Goal: Task Accomplishment & Management: Manage account settings

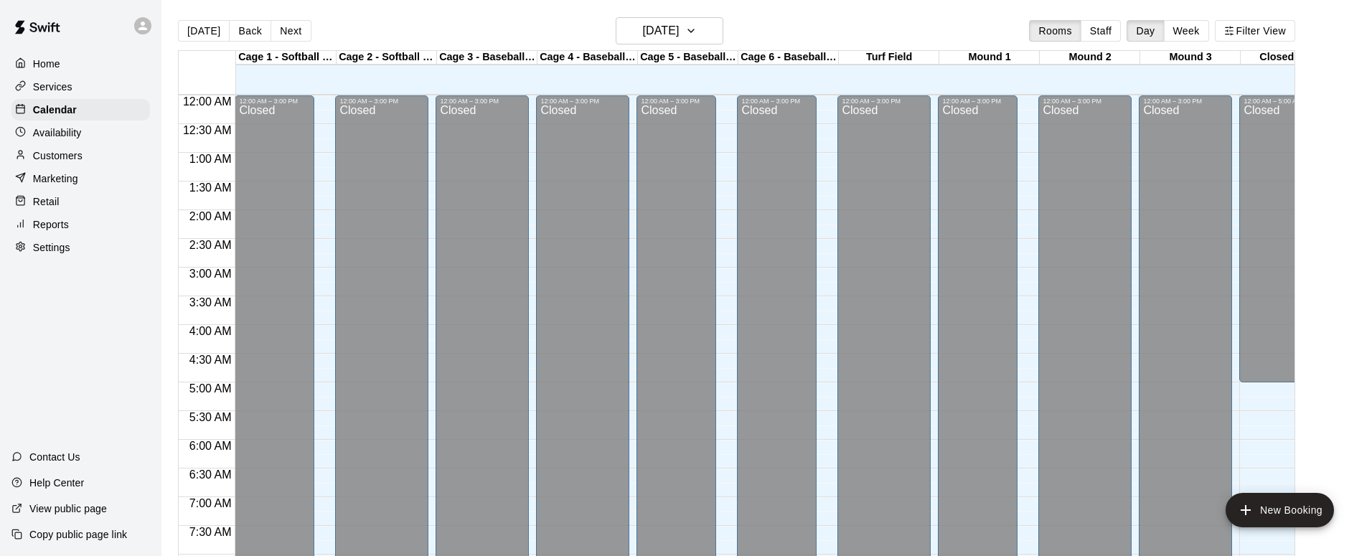
scroll to position [495, 0]
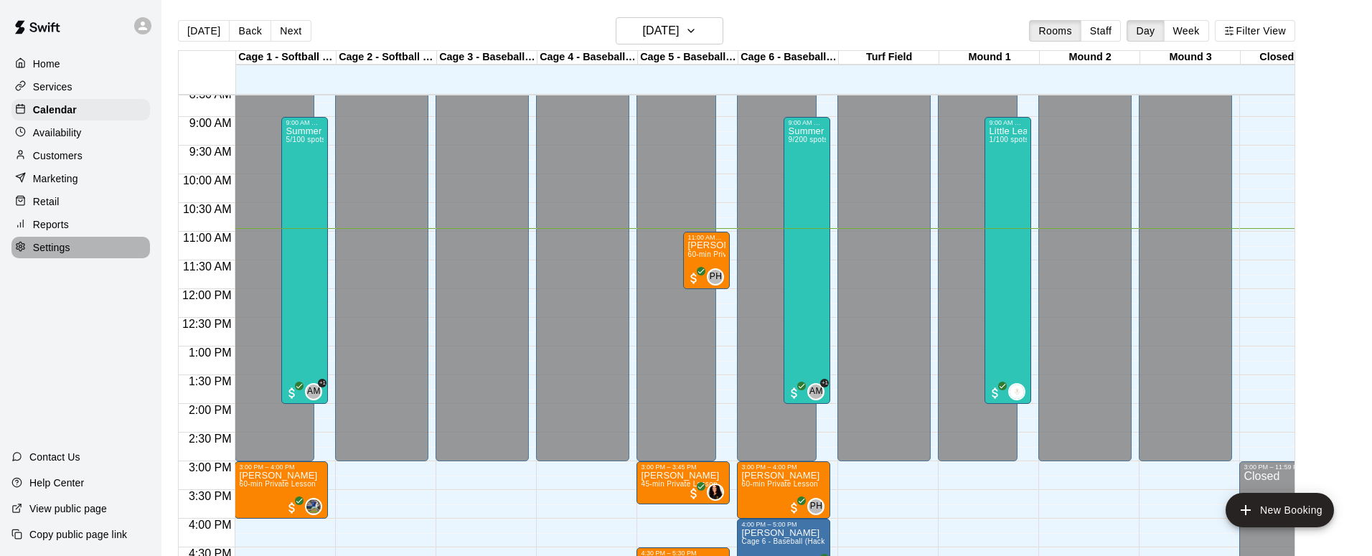
click at [40, 246] on p "Settings" at bounding box center [51, 247] width 37 height 14
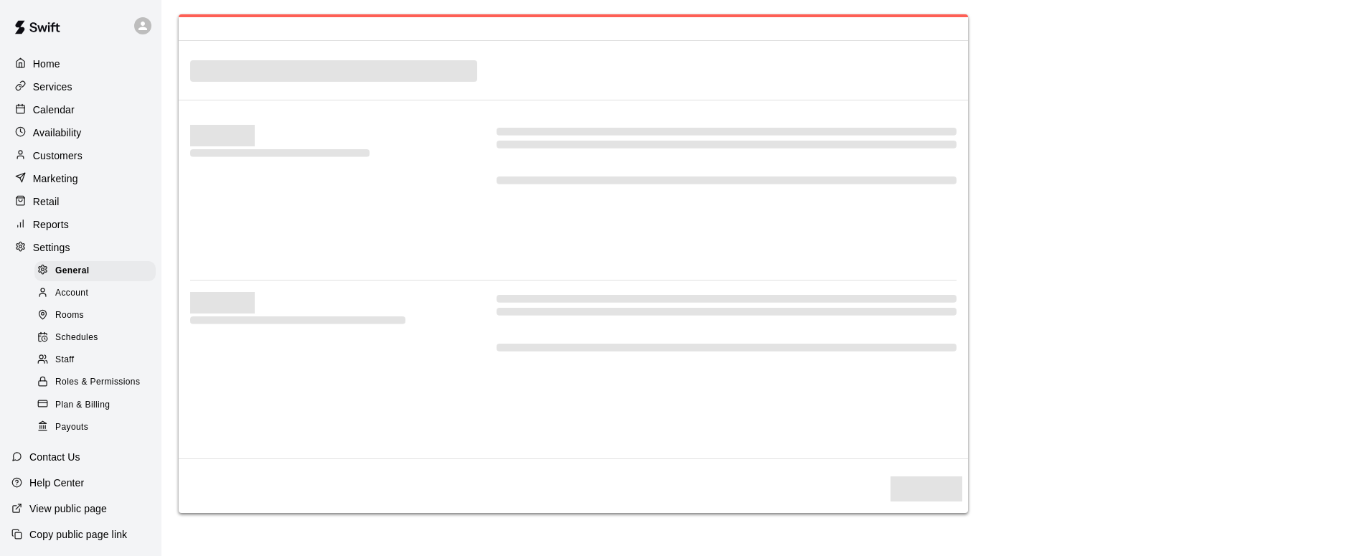
select select "**"
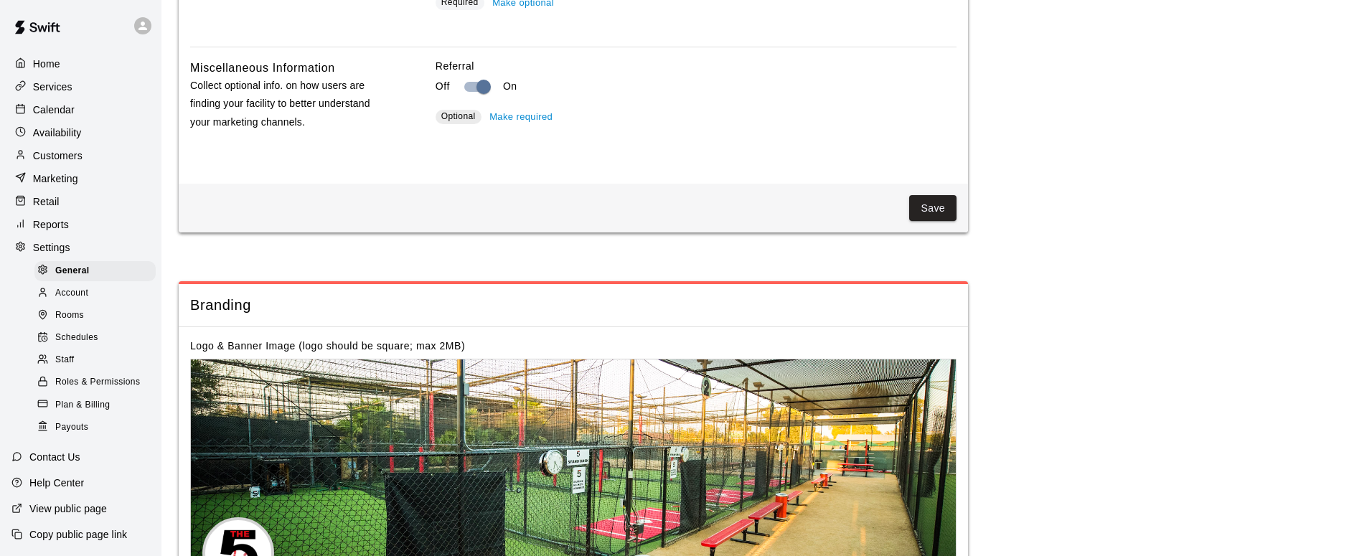
scroll to position [2554, 0]
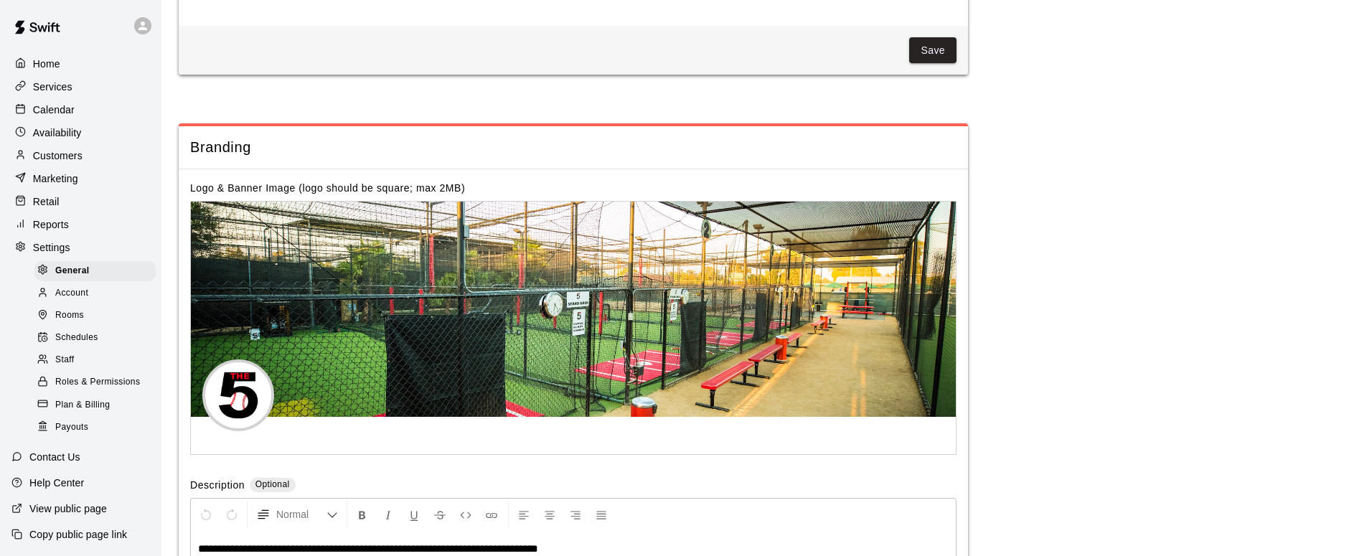
click at [75, 402] on span "Plan & Billing" at bounding box center [82, 405] width 55 height 14
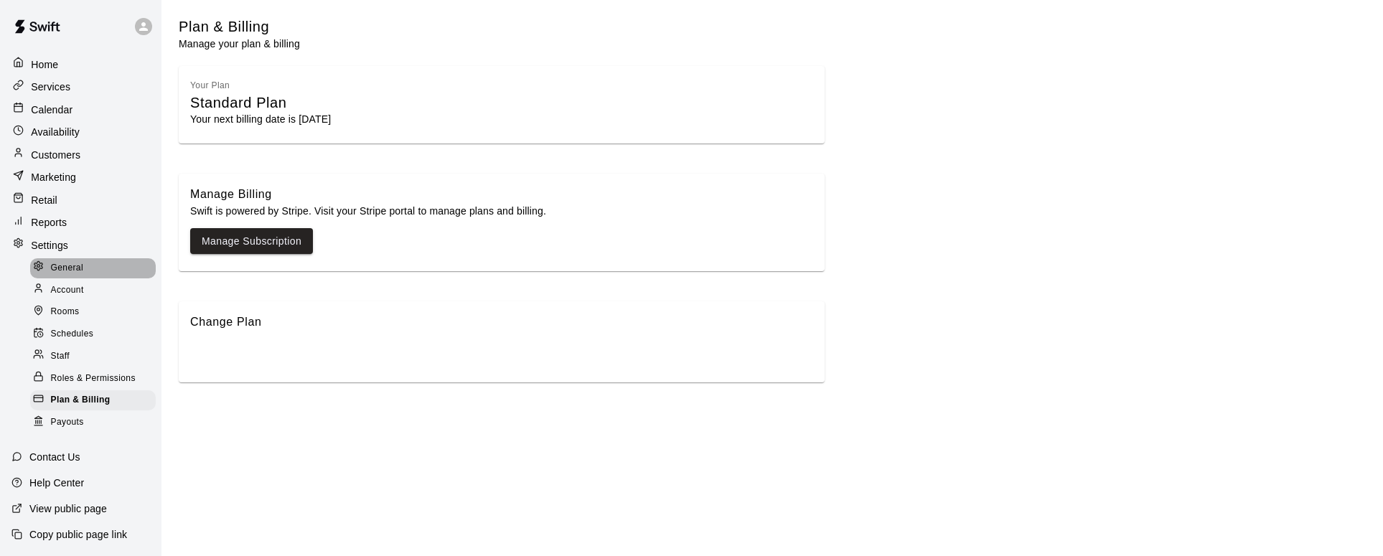
click at [72, 266] on span "General" at bounding box center [67, 268] width 33 height 14
select select "**"
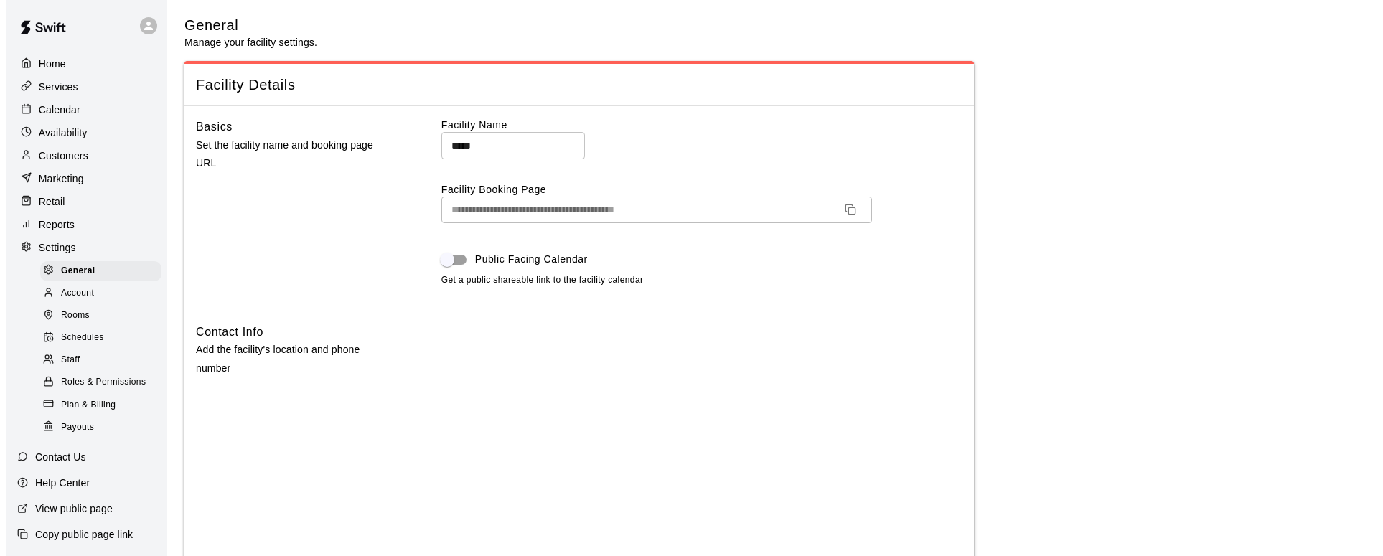
scroll to position [0, 0]
click at [70, 402] on span "Plan & Billing" at bounding box center [82, 405] width 55 height 14
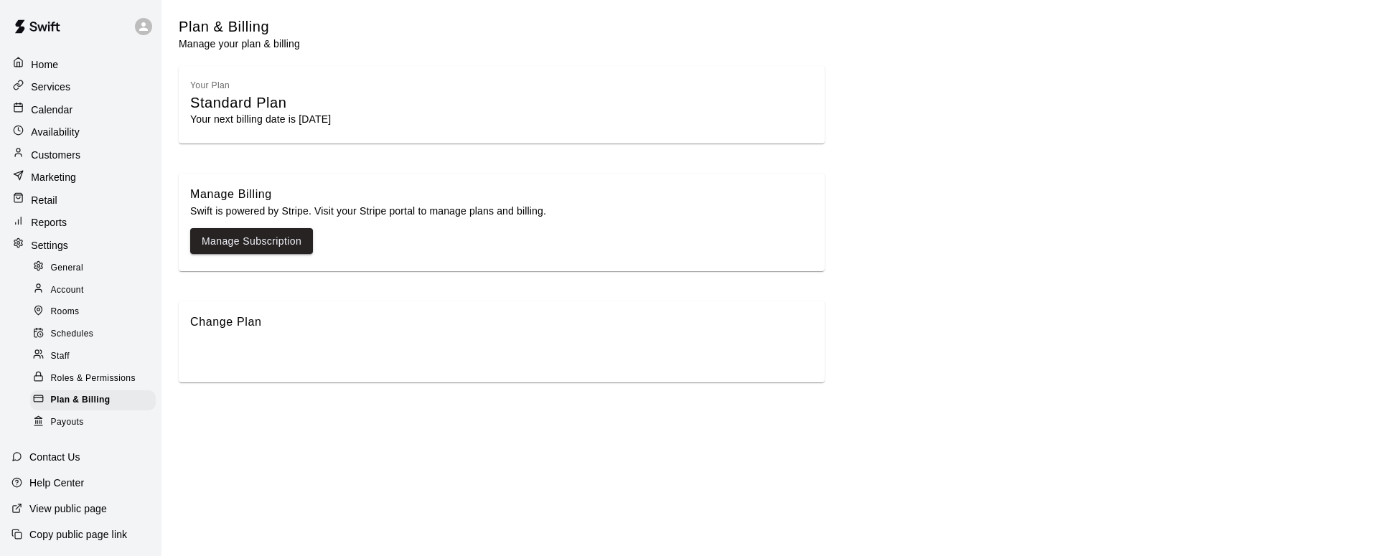
click at [286, 114] on p "Your next billing date is [DATE]" at bounding box center [501, 119] width 623 height 14
click at [50, 25] on img at bounding box center [37, 26] width 75 height 43
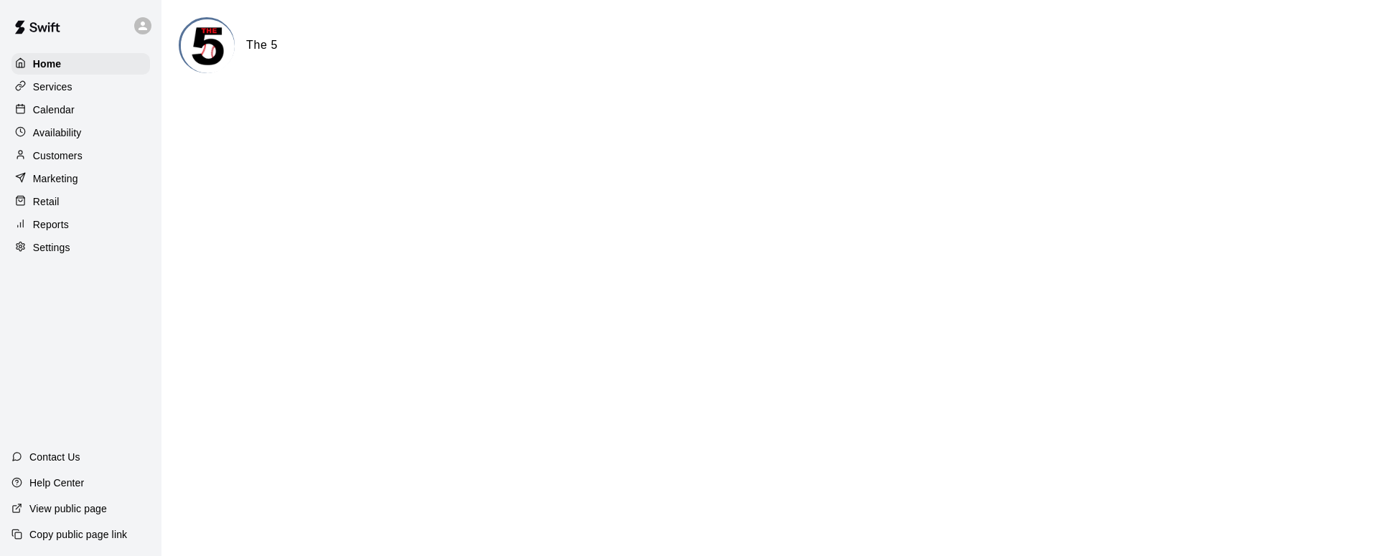
click at [52, 240] on p "Settings" at bounding box center [51, 247] width 37 height 14
select select "**"
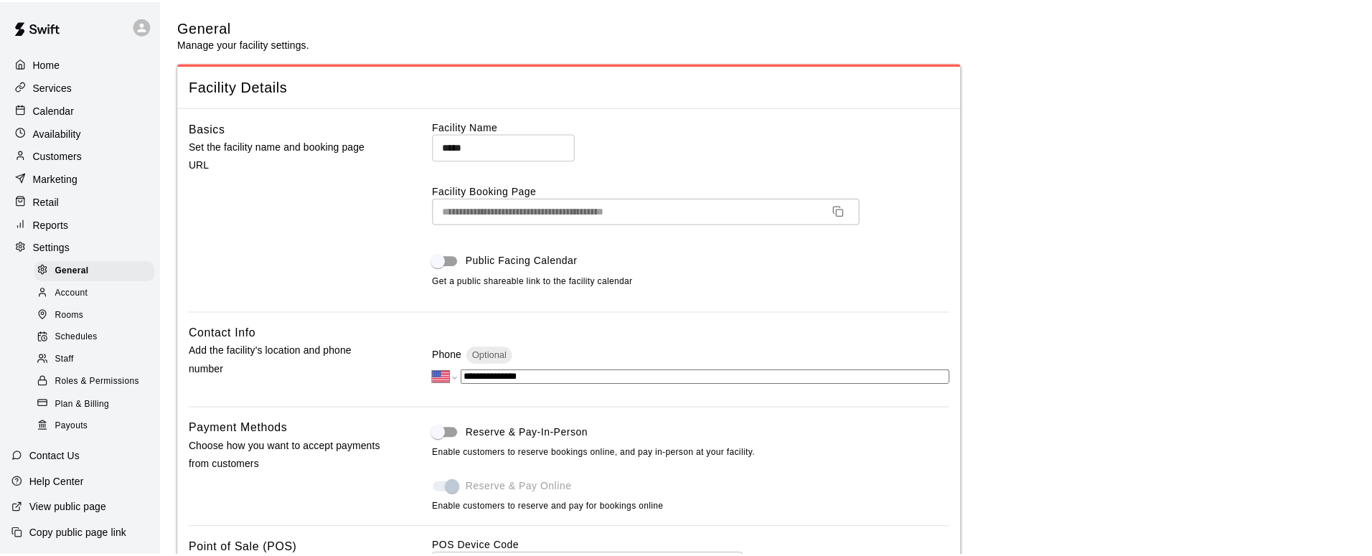
scroll to position [2554, 0]
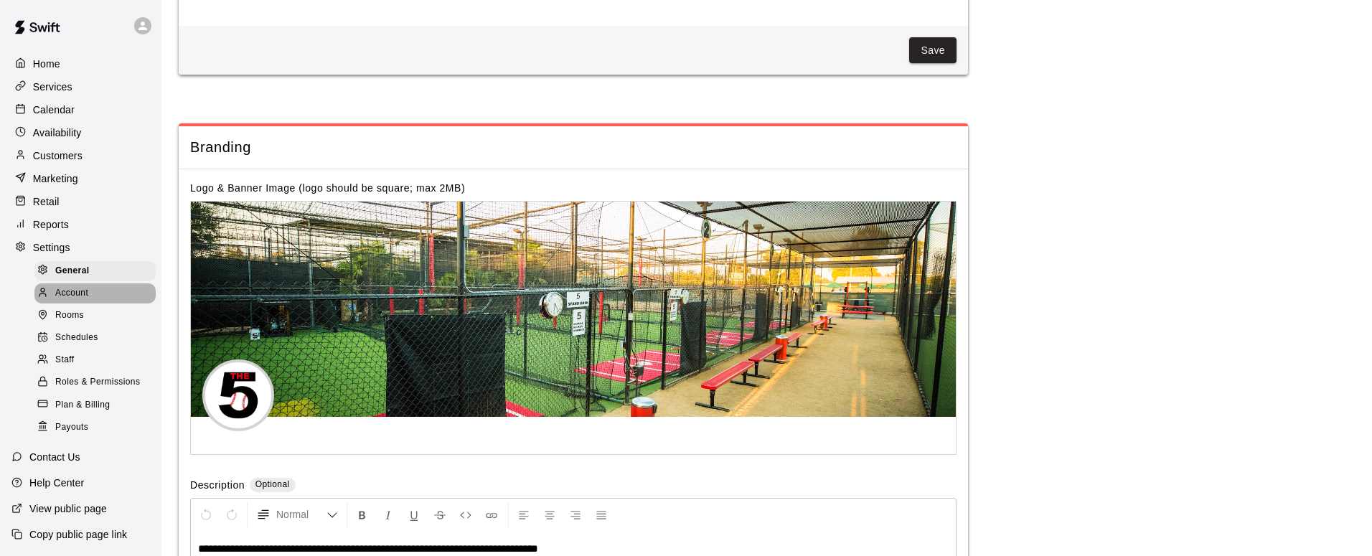
click at [62, 295] on span "Account" at bounding box center [71, 293] width 33 height 14
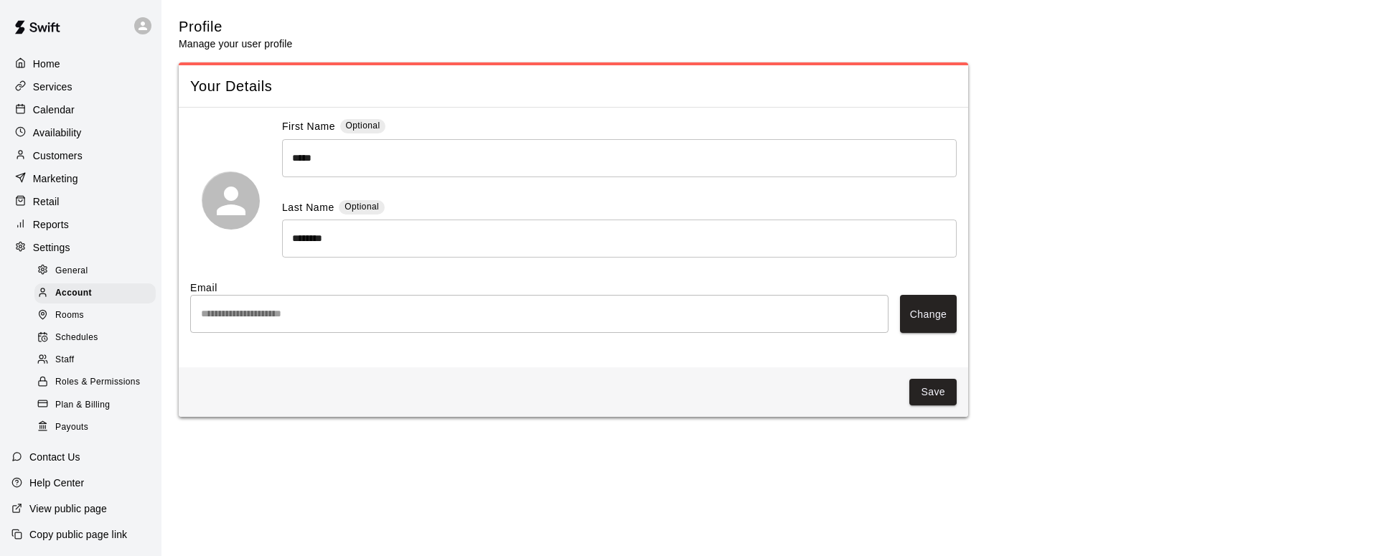
click at [65, 316] on span "Rooms" at bounding box center [69, 316] width 29 height 14
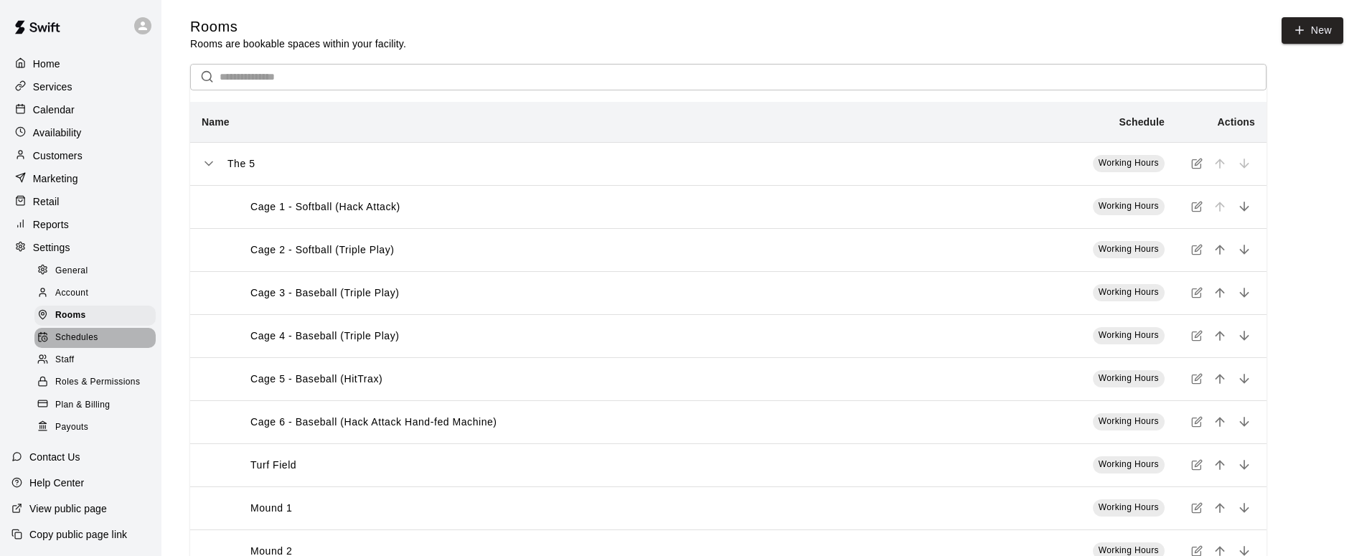
click at [70, 336] on span "Schedules" at bounding box center [76, 338] width 43 height 14
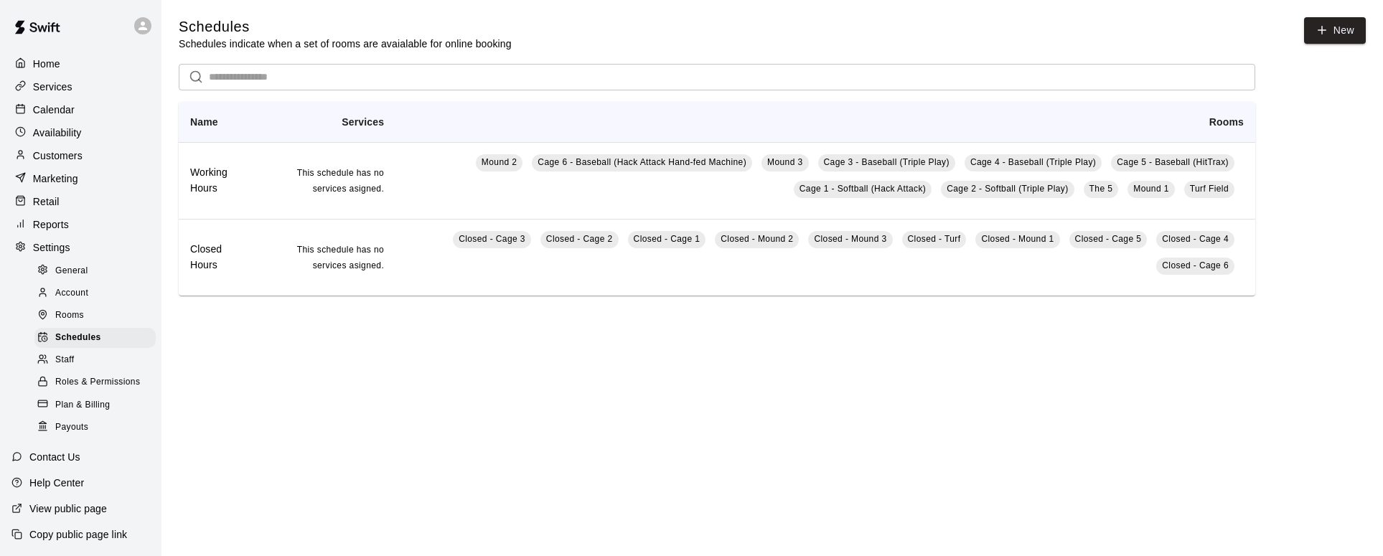
click at [70, 362] on span "Staff" at bounding box center [64, 360] width 19 height 14
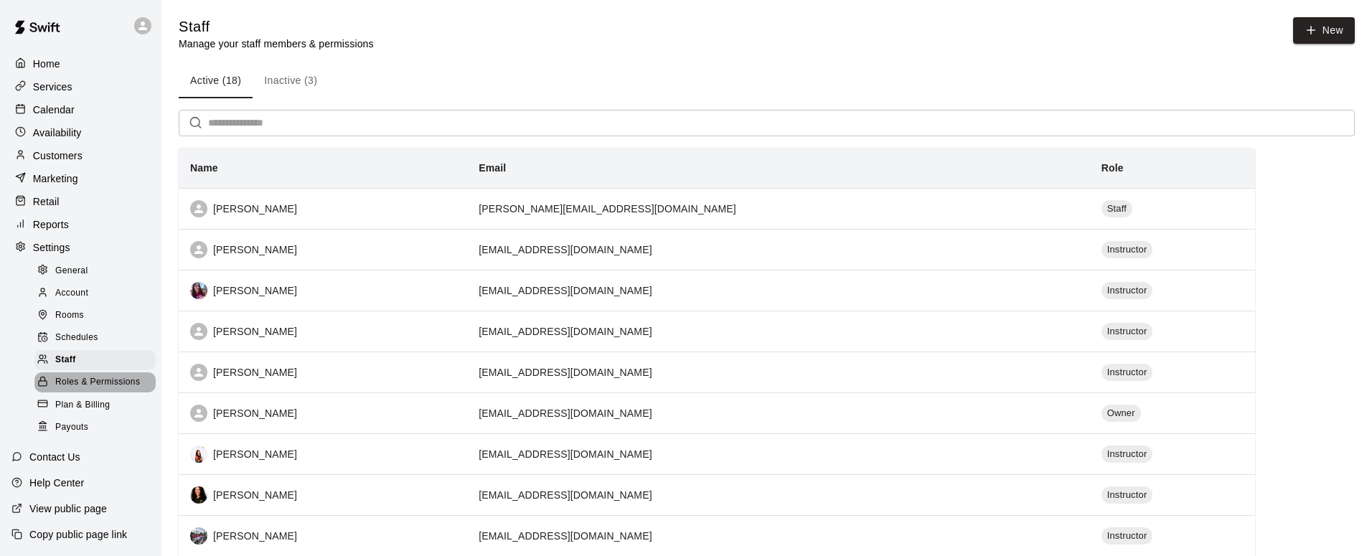
click at [77, 380] on span "Roles & Permissions" at bounding box center [97, 382] width 85 height 14
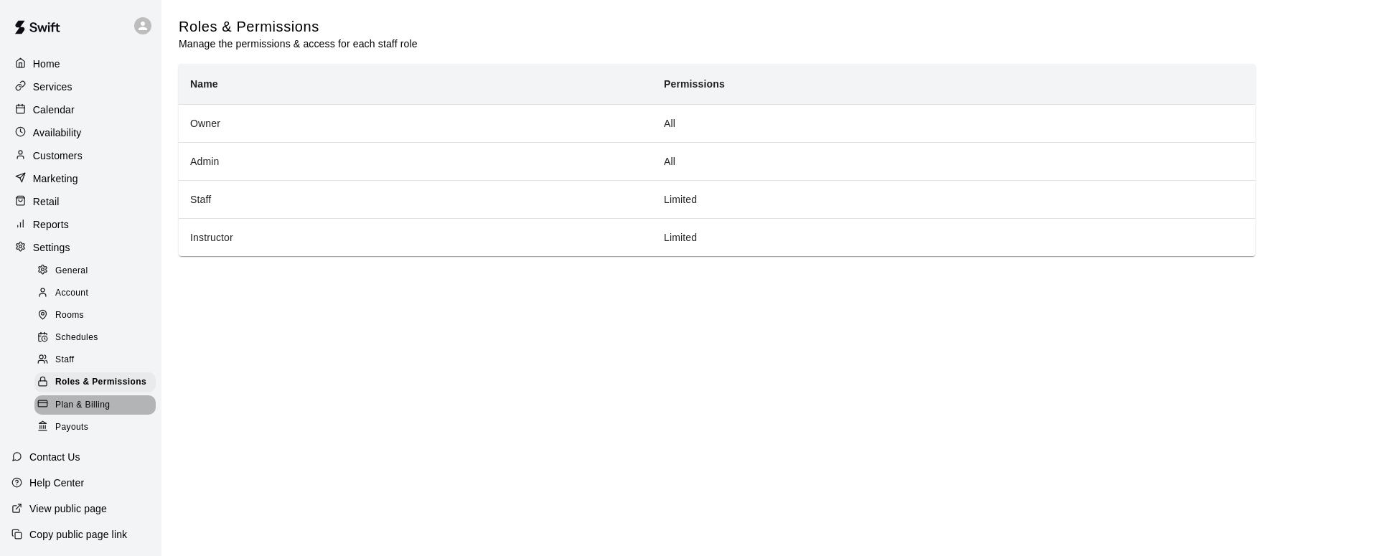
click at [75, 404] on span "Plan & Billing" at bounding box center [82, 405] width 55 height 14
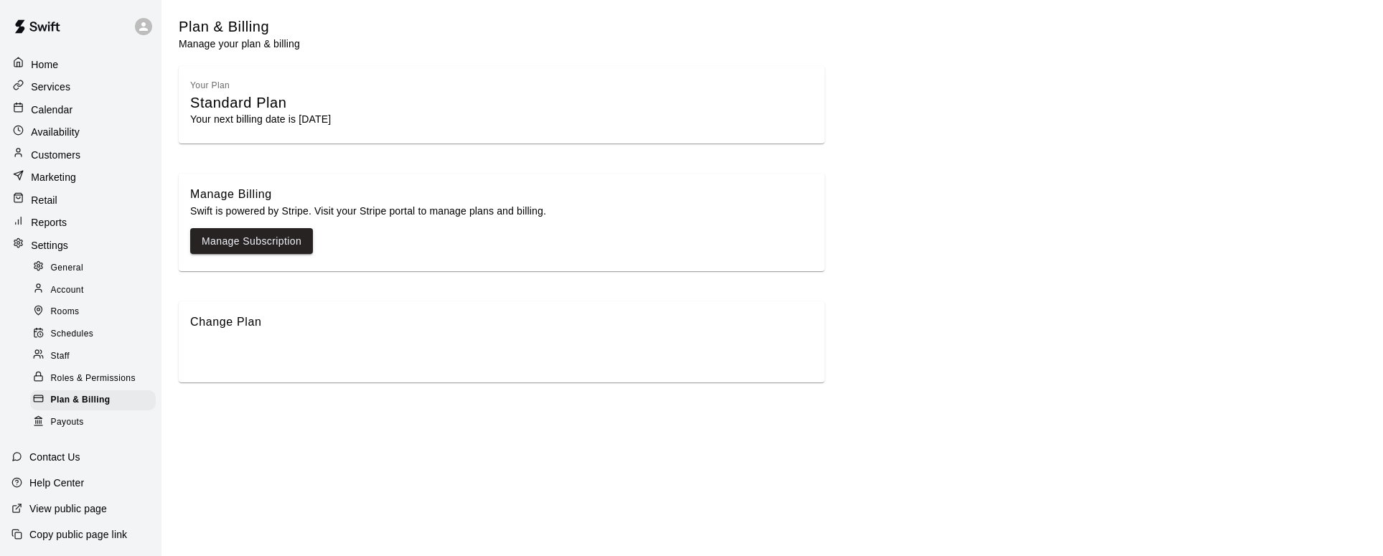
click at [69, 418] on span "Payouts" at bounding box center [67, 423] width 33 height 14
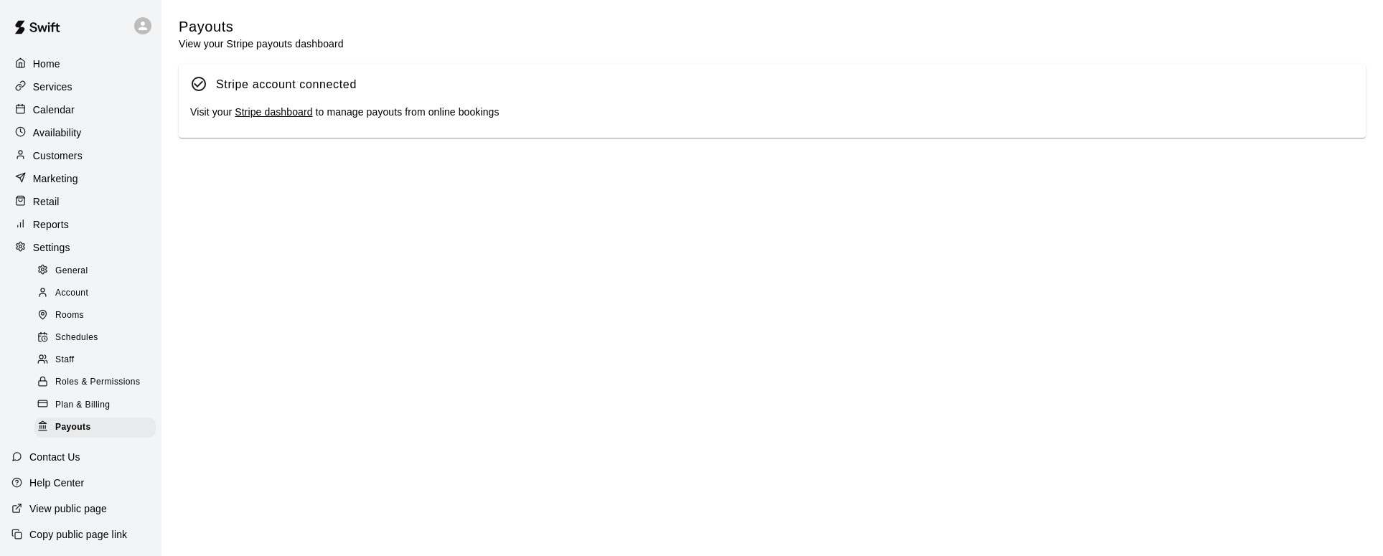
click at [47, 62] on p "Home" at bounding box center [46, 64] width 27 height 14
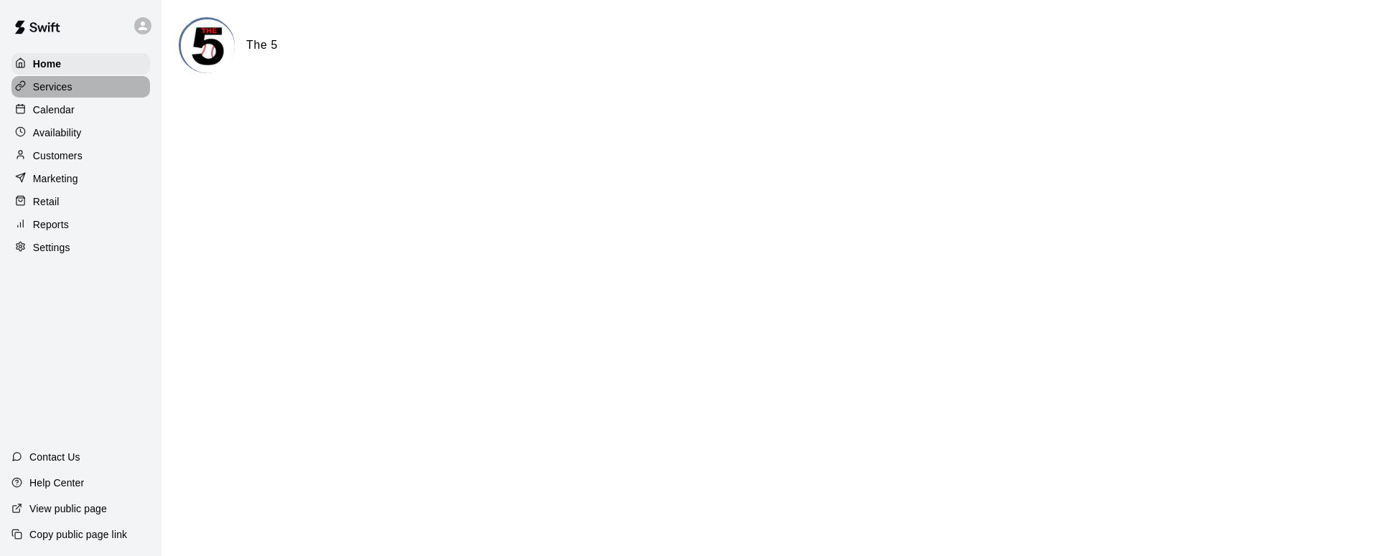
click at [51, 82] on p "Services" at bounding box center [52, 87] width 39 height 14
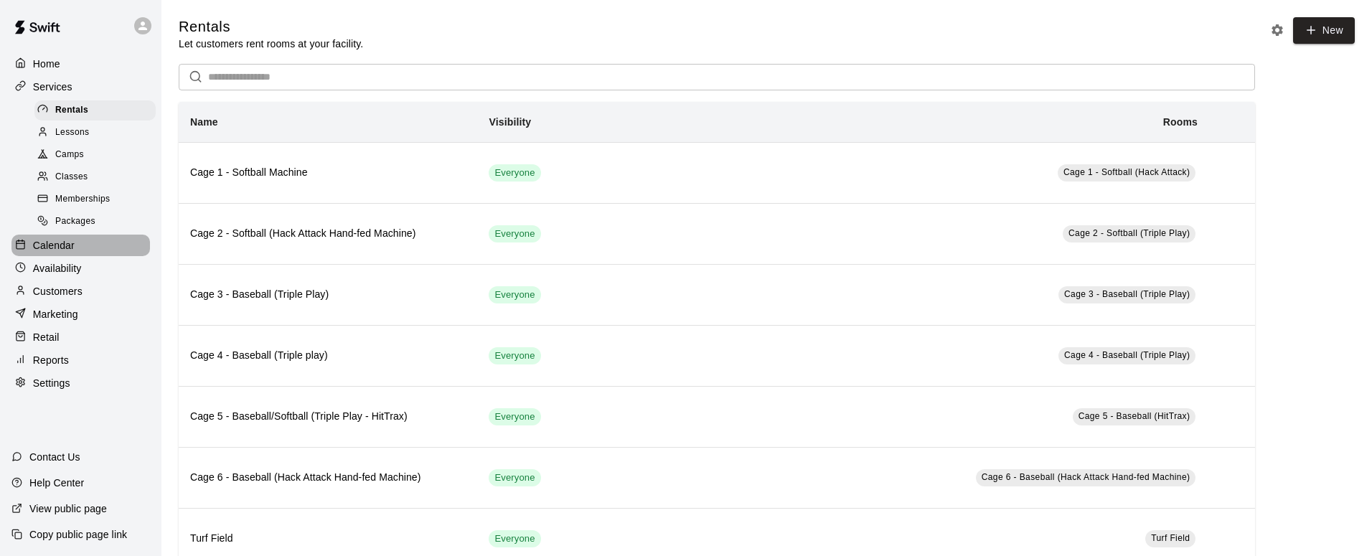
click at [60, 245] on p "Calendar" at bounding box center [54, 245] width 42 height 14
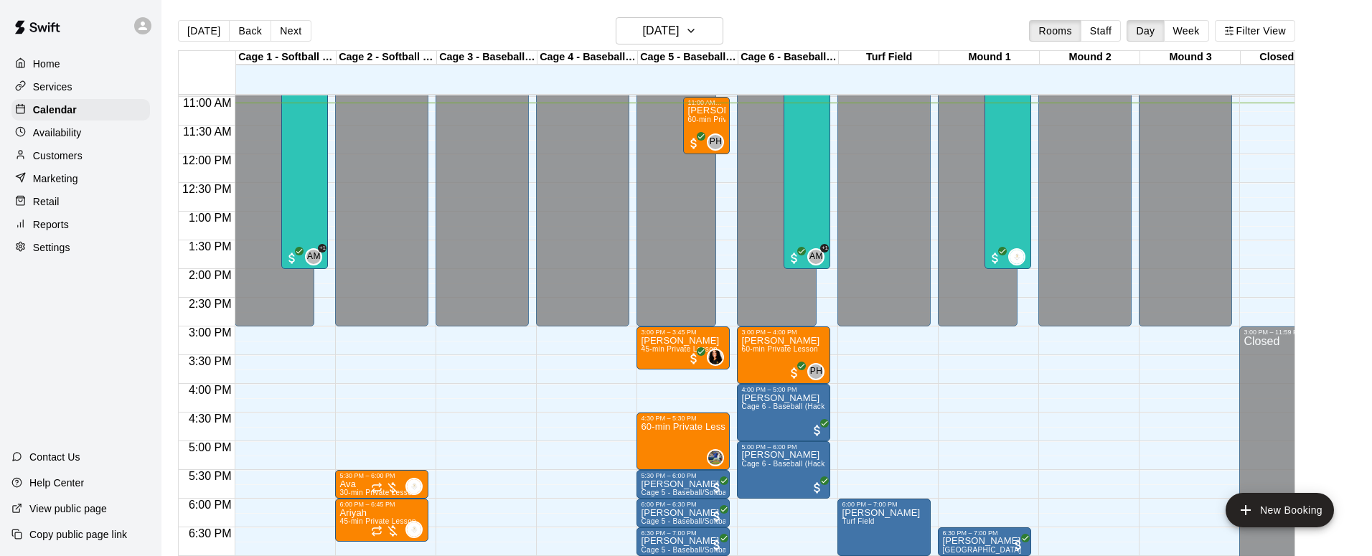
scroll to position [630, 0]
click at [43, 155] on p "Customers" at bounding box center [58, 156] width 50 height 14
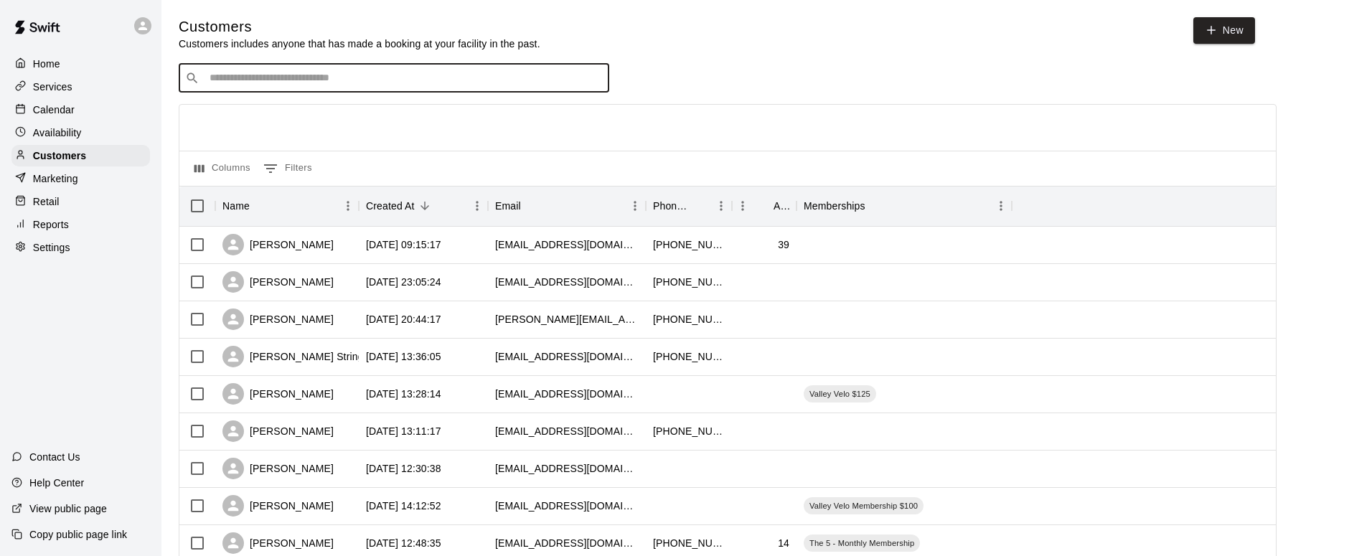
click at [238, 81] on input "Search customers by name or email" at bounding box center [404, 78] width 398 height 14
type input "*******"
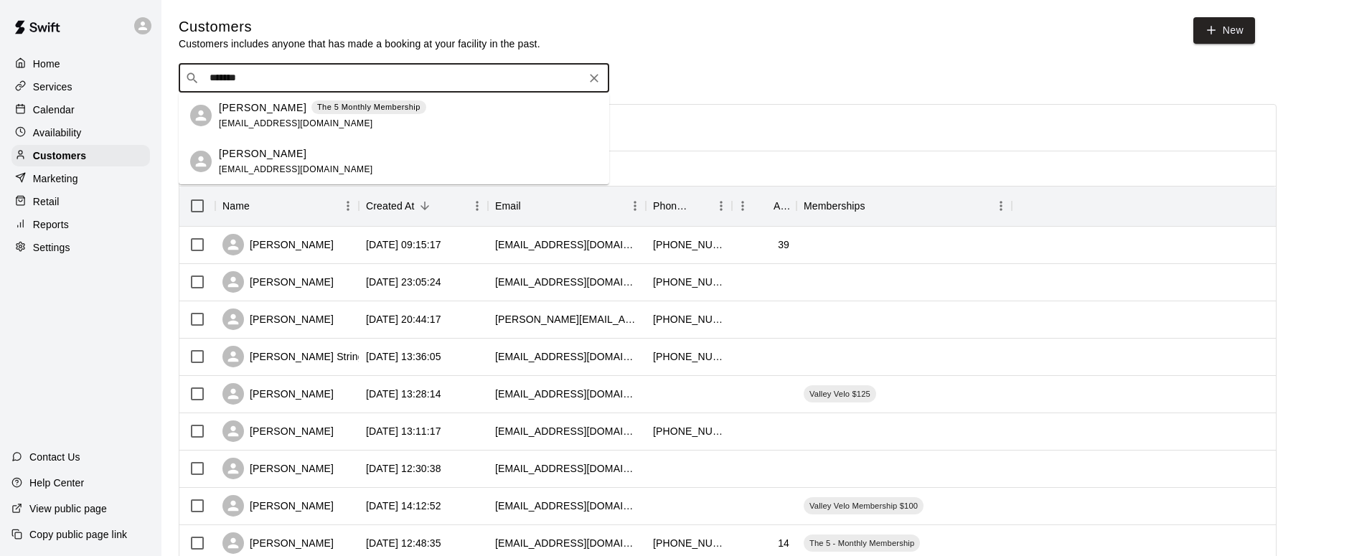
click at [267, 111] on p "[PERSON_NAME]" at bounding box center [263, 107] width 88 height 15
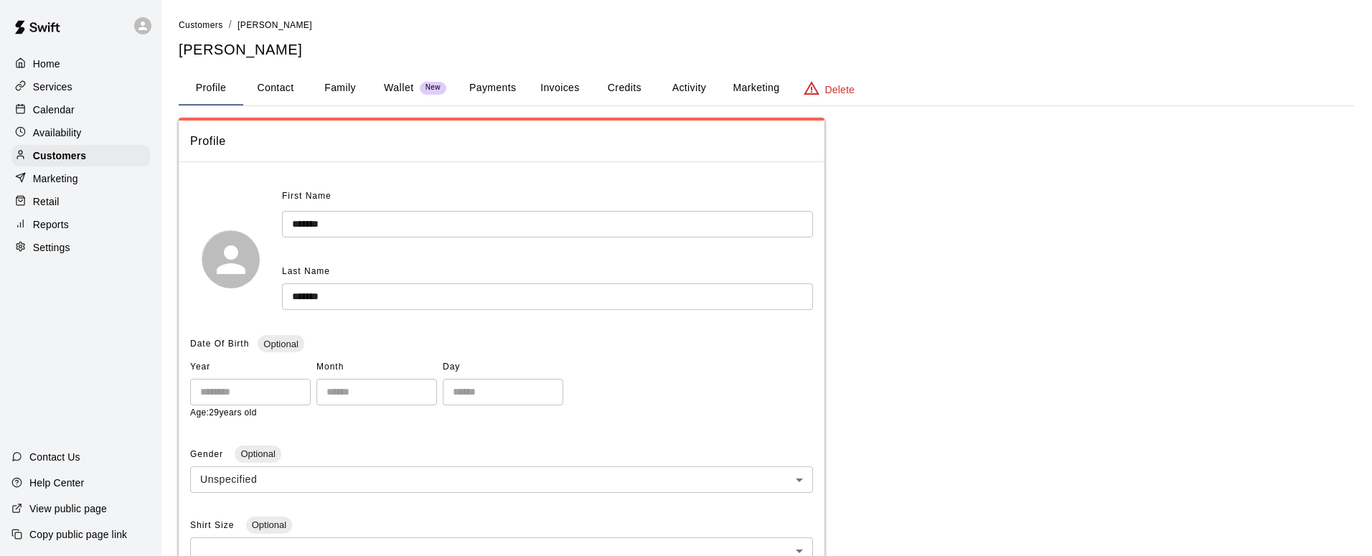
click at [684, 85] on button "Activity" at bounding box center [689, 88] width 65 height 34
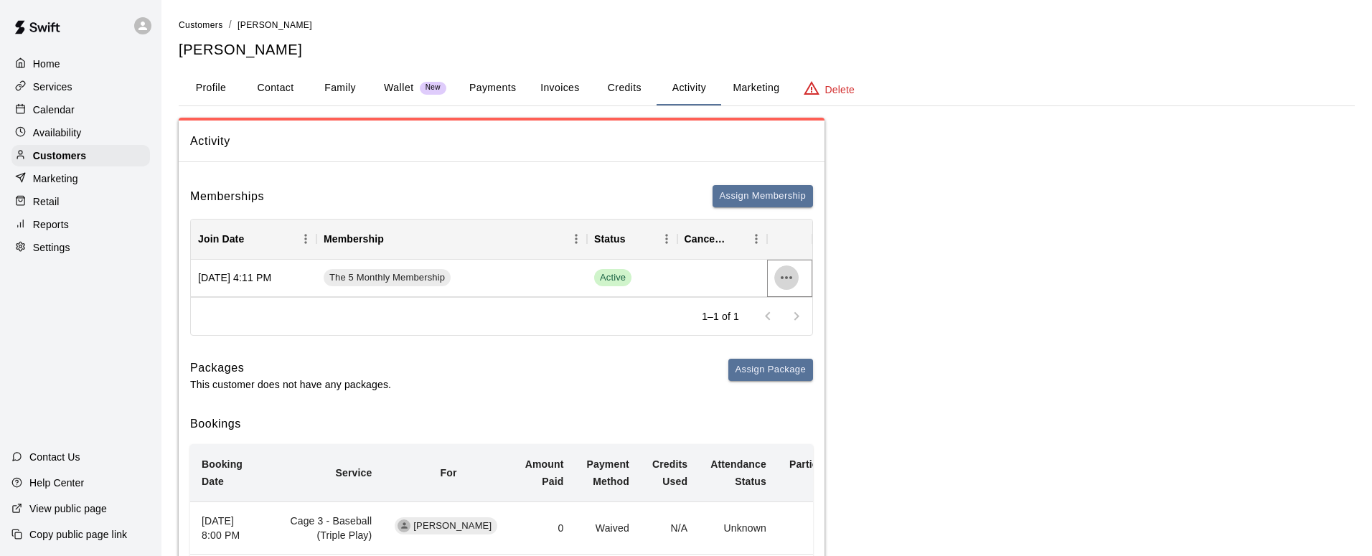
click at [787, 276] on icon "more actions" at bounding box center [786, 277] width 17 height 17
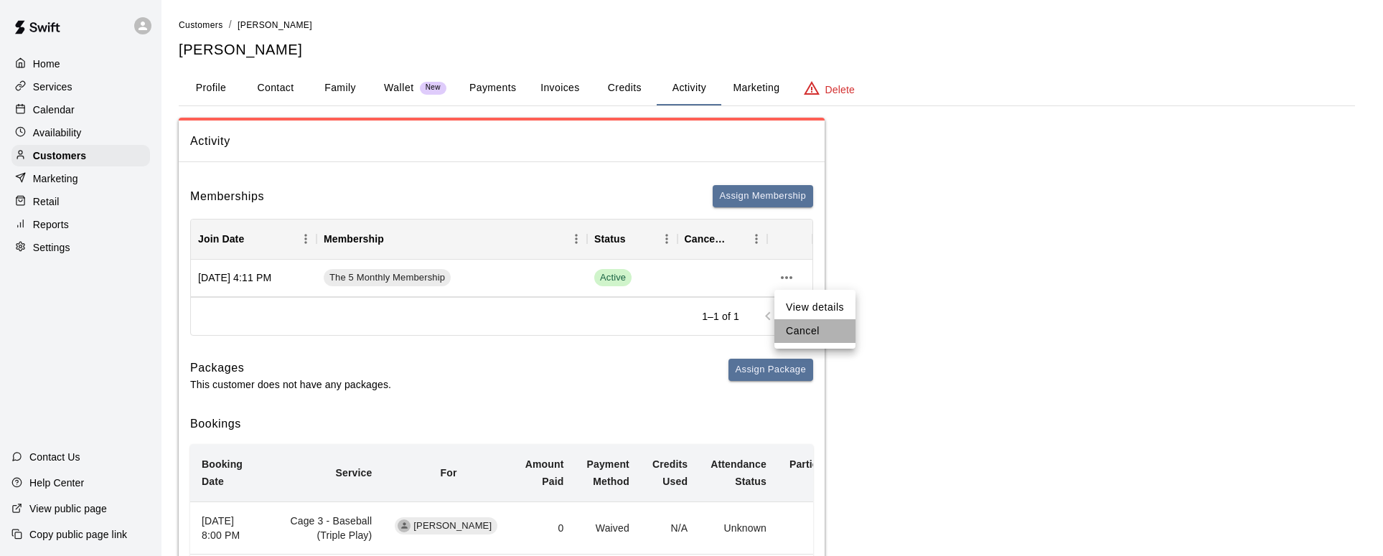
click at [794, 328] on li "Cancel" at bounding box center [814, 331] width 81 height 24
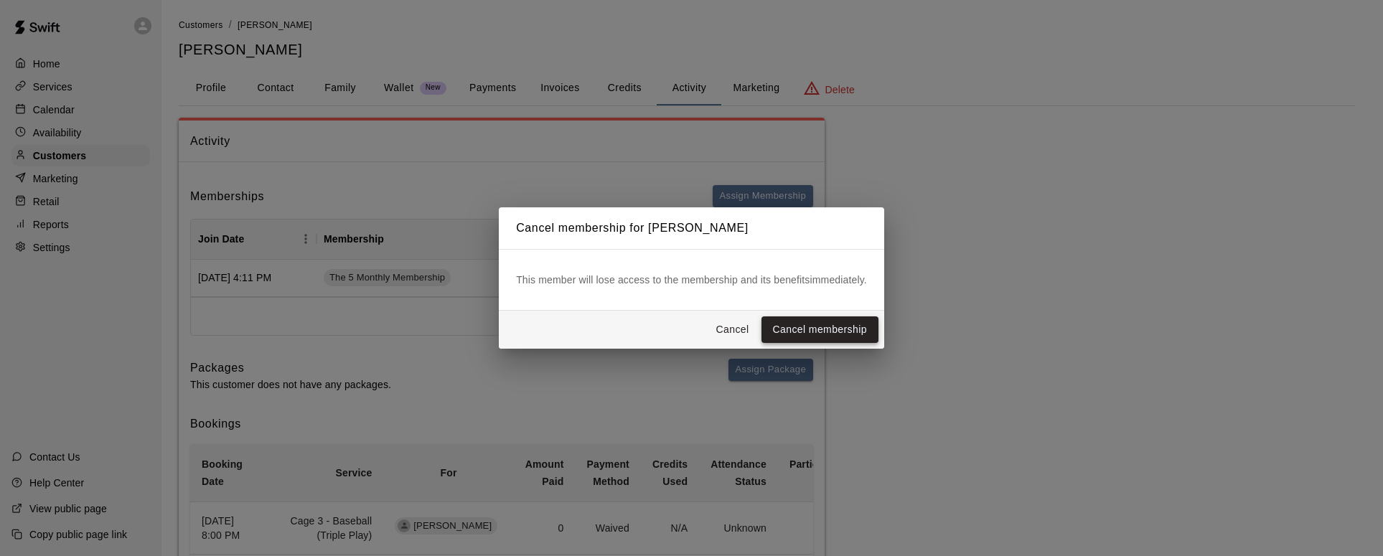
click at [806, 327] on button "Cancel membership" at bounding box center [819, 329] width 117 height 27
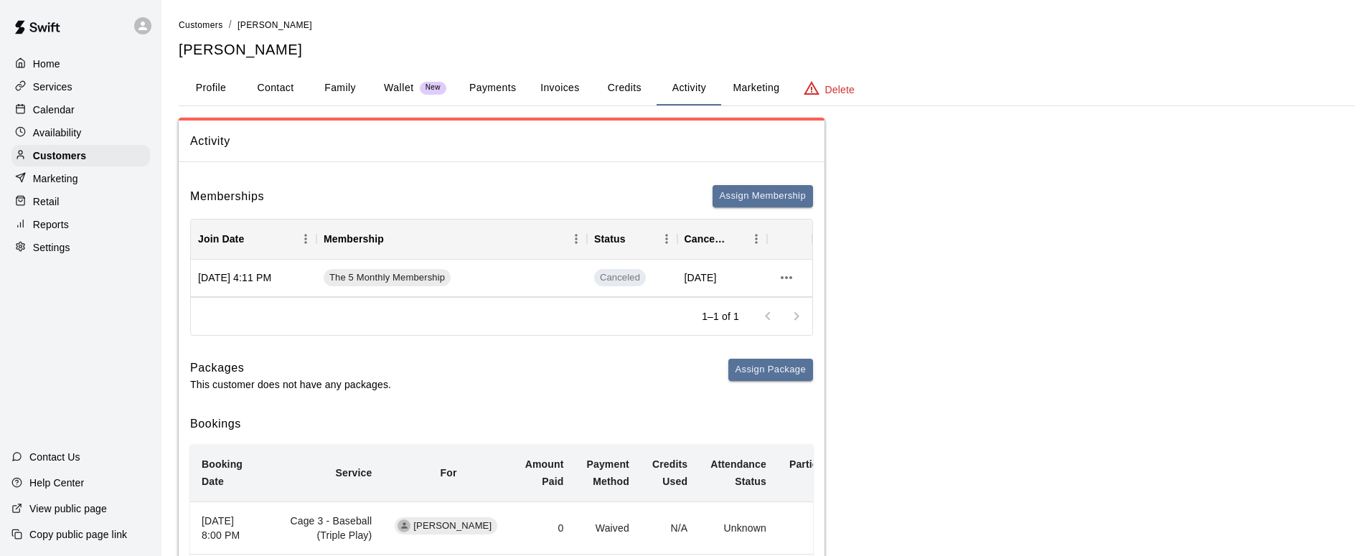
click at [47, 107] on p "Calendar" at bounding box center [54, 110] width 42 height 14
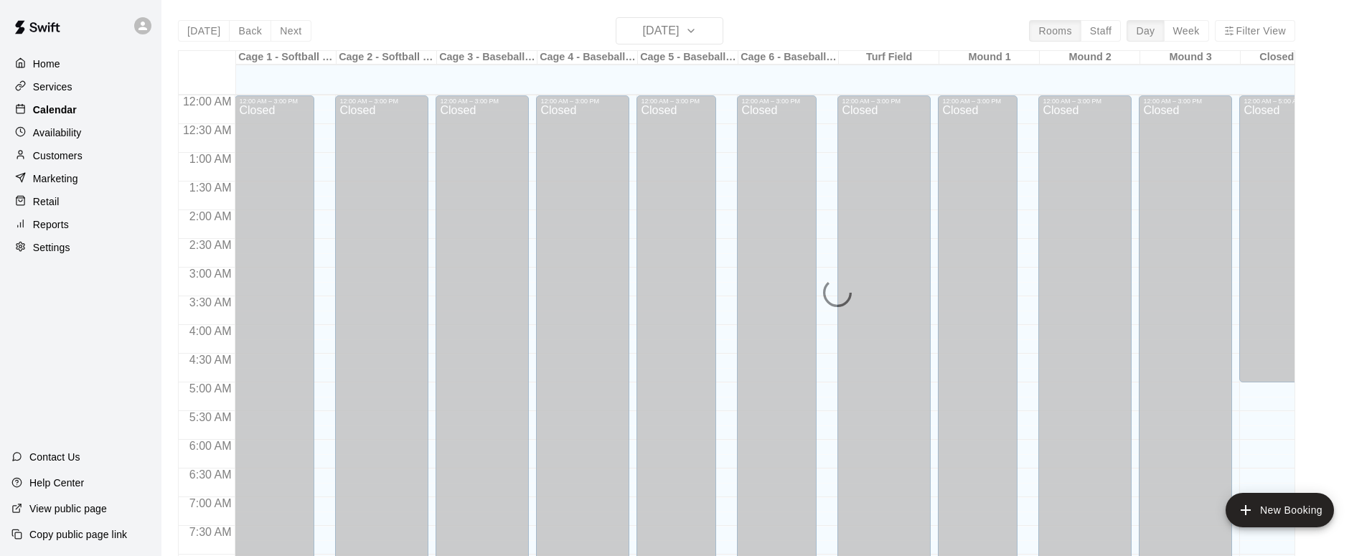
scroll to position [640, 0]
